Goal: Answer question/provide support: Share knowledge or assist other users

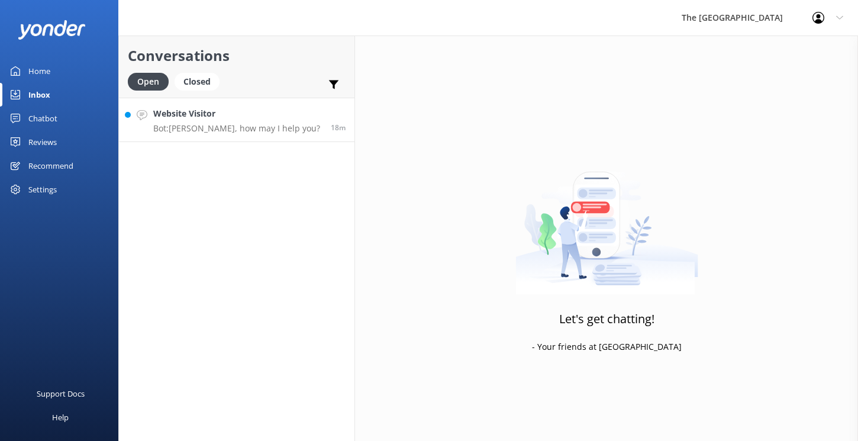
click at [251, 126] on p "Bot: [PERSON_NAME], how may I help you?" at bounding box center [236, 128] width 167 height 11
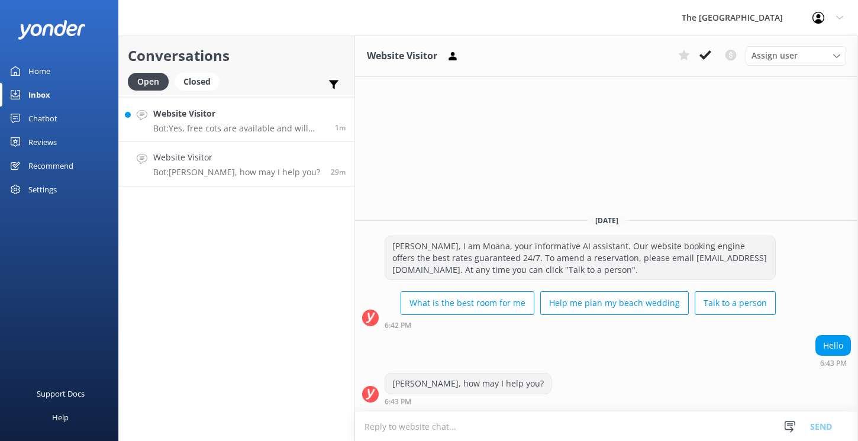
click at [249, 122] on div "Website Visitor Bot: Yes, free cots are available and will come with bedding." at bounding box center [239, 119] width 173 height 25
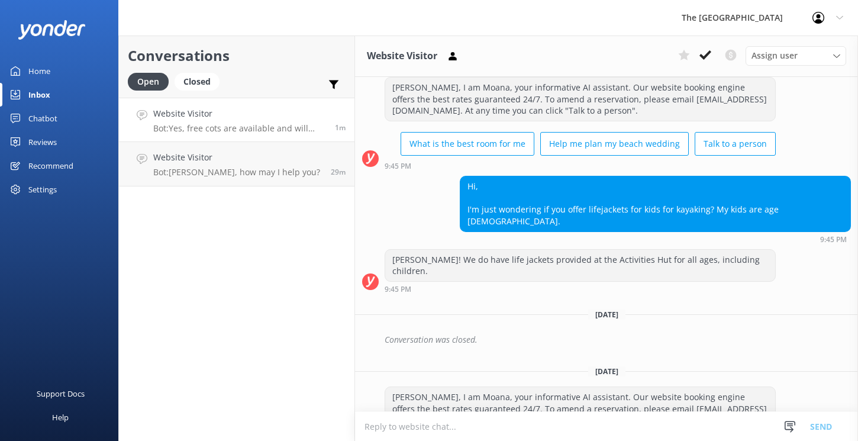
scroll to position [2803, 0]
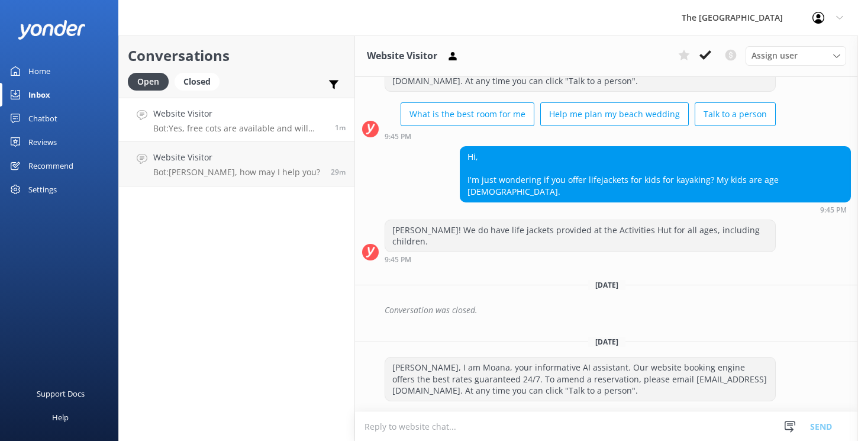
click at [524, 426] on textarea at bounding box center [606, 426] width 503 height 29
click at [705, 56] on use at bounding box center [705, 54] width 12 height 9
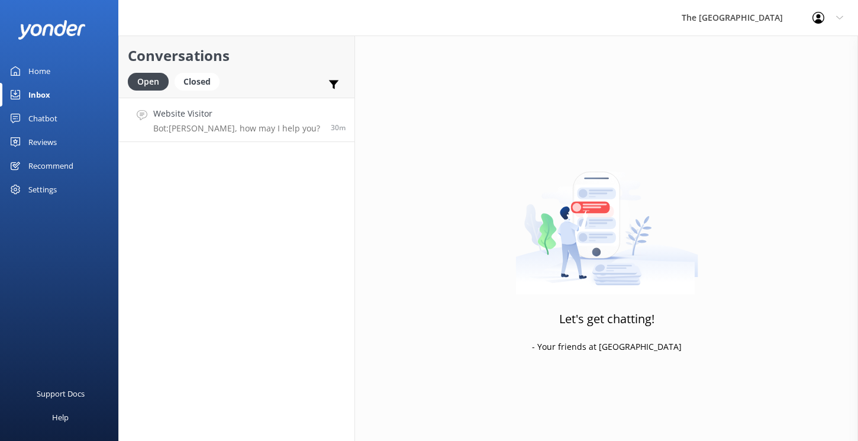
click at [271, 129] on p "Bot: [PERSON_NAME], how may I help you?" at bounding box center [236, 128] width 167 height 11
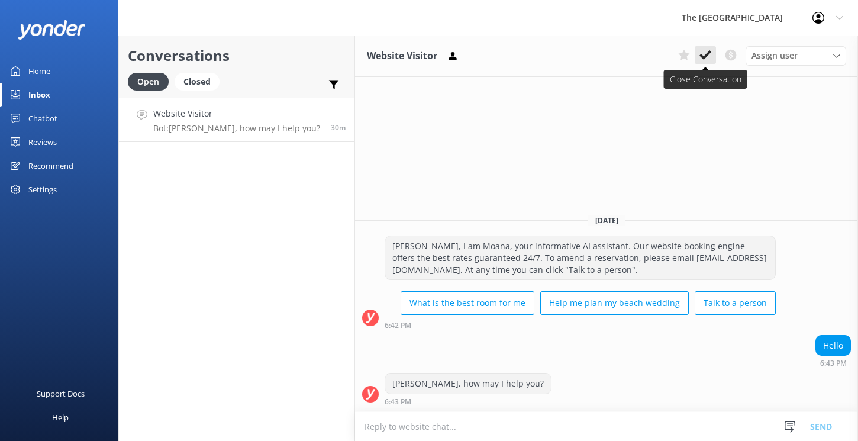
click at [706, 54] on use at bounding box center [705, 54] width 12 height 9
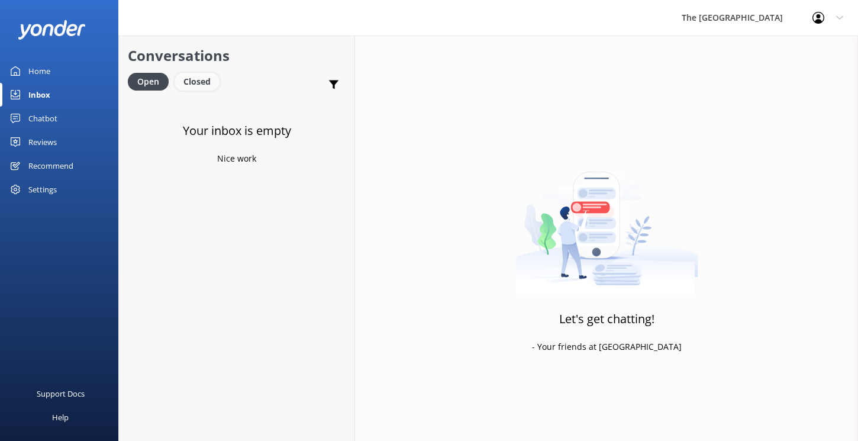
click at [197, 80] on div "Closed" at bounding box center [197, 82] width 45 height 18
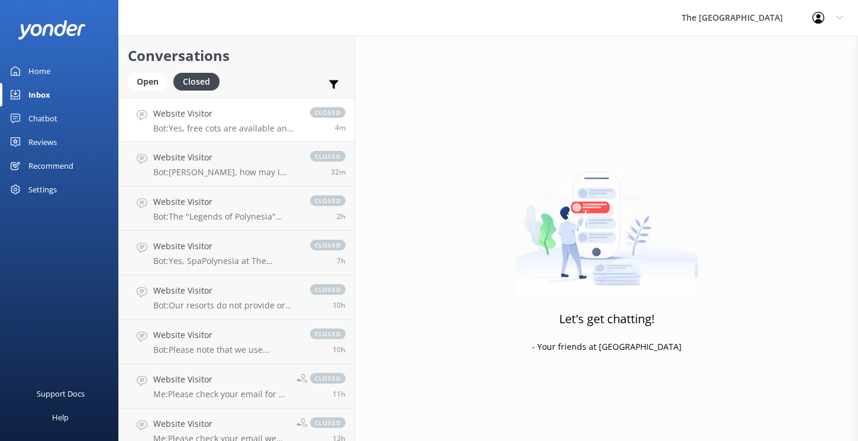
click at [184, 127] on p "Bot: Yes, free cots are available and will come with bedding." at bounding box center [225, 128] width 145 height 11
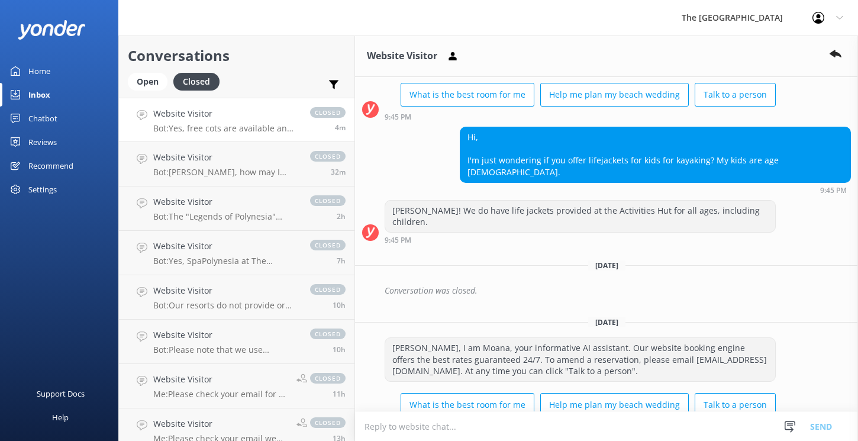
scroll to position [2828, 0]
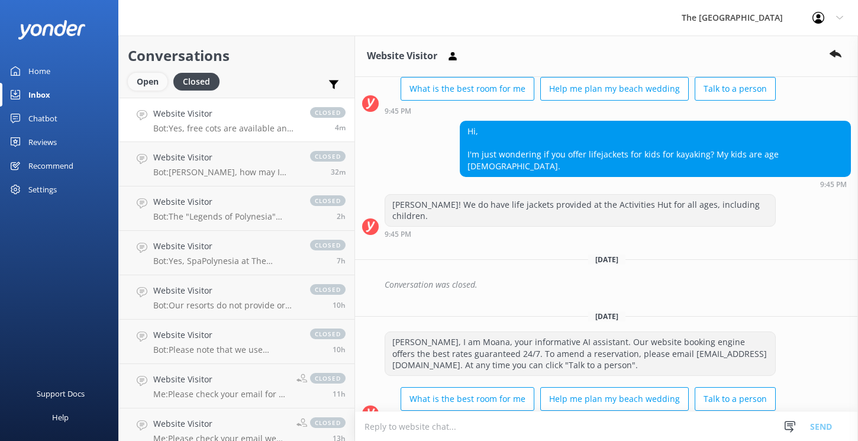
click at [156, 85] on div "Open" at bounding box center [148, 82] width 40 height 18
